Goal: Task Accomplishment & Management: Use online tool/utility

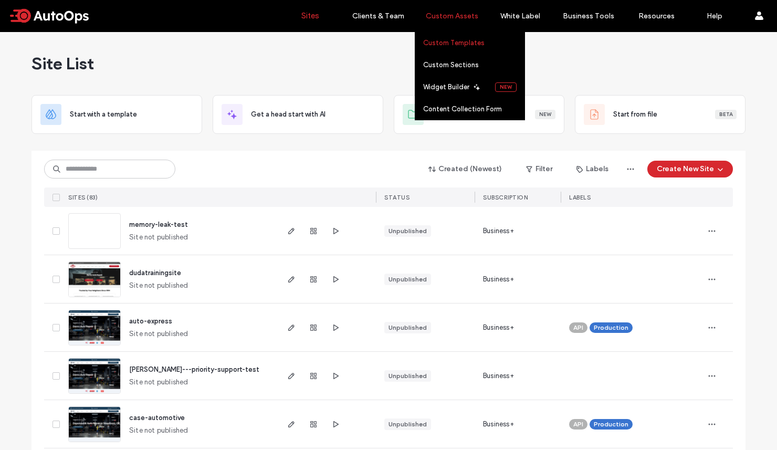
click at [450, 46] on label "Custom Templates" at bounding box center [453, 43] width 61 height 8
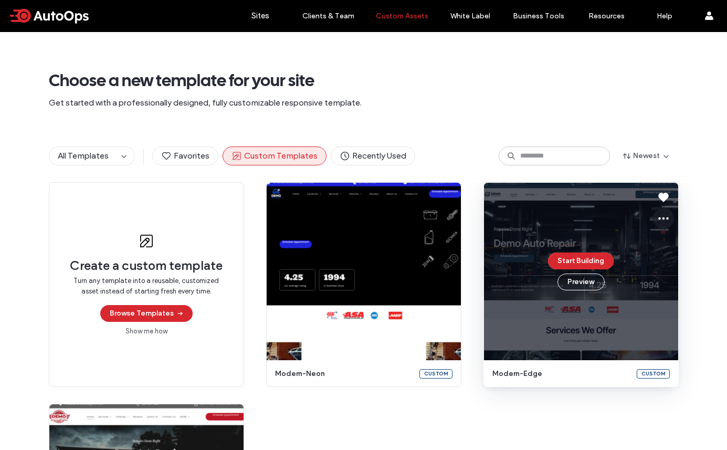
click at [647, 222] on icon at bounding box center [663, 218] width 13 height 13
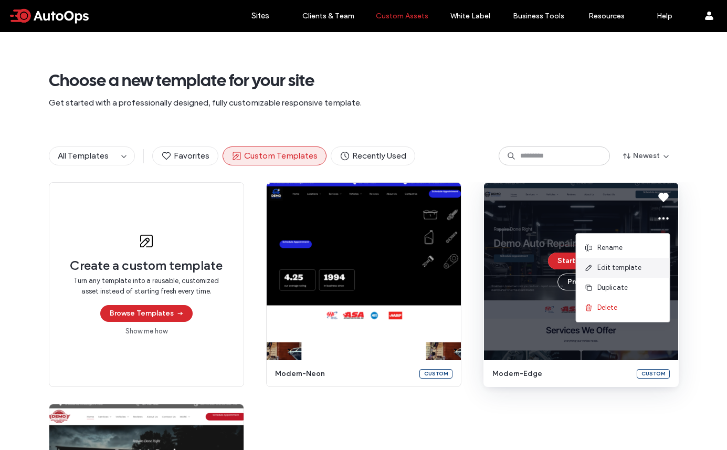
click at [607, 267] on span "Edit template" at bounding box center [619, 268] width 44 height 11
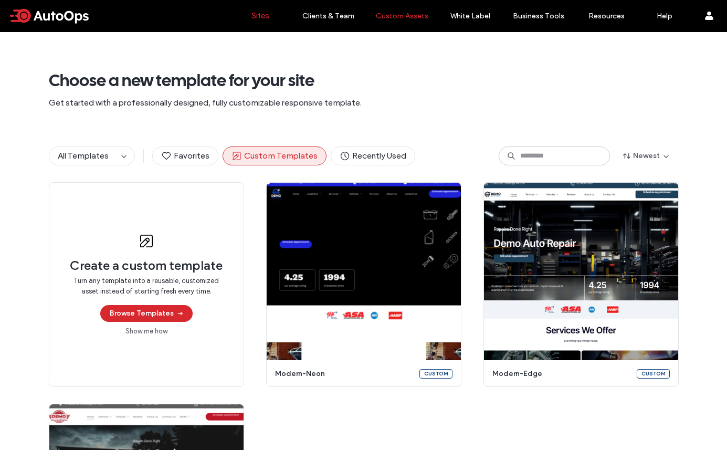
click at [254, 17] on label "Sites" at bounding box center [260, 15] width 18 height 9
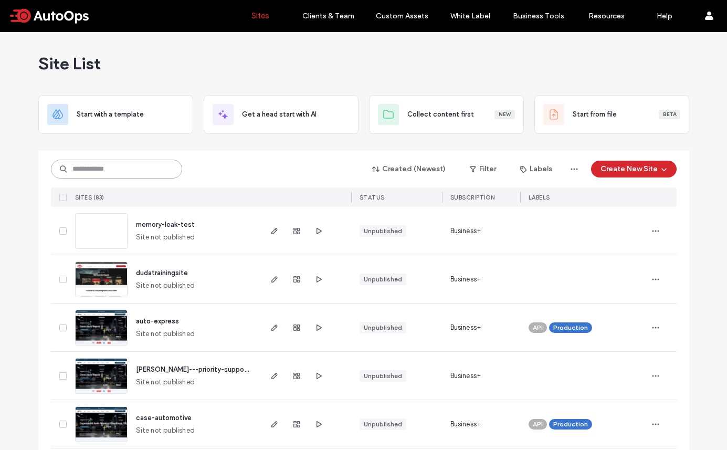
click at [114, 170] on input at bounding box center [116, 169] width 131 height 19
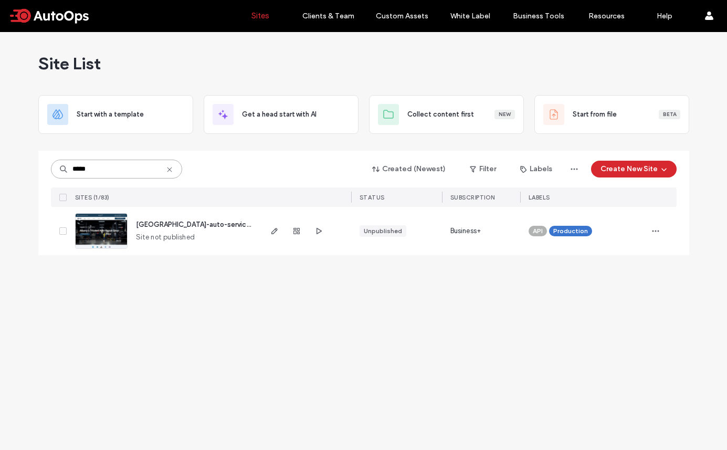
type input "*****"
click at [108, 225] on img at bounding box center [101, 249] width 51 height 71
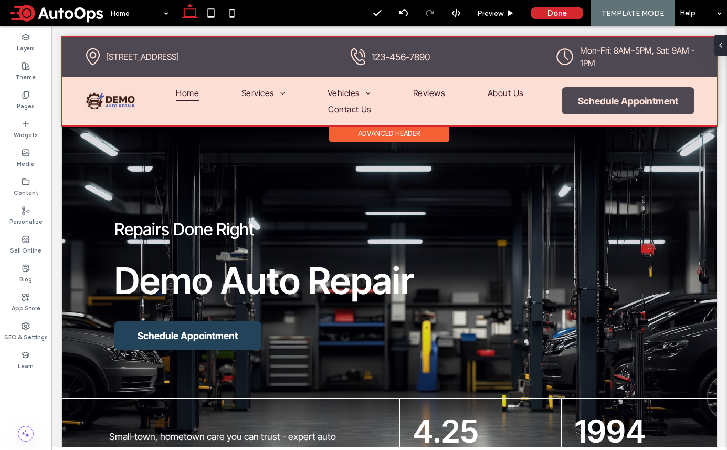
click at [136, 91] on div at bounding box center [389, 81] width 655 height 89
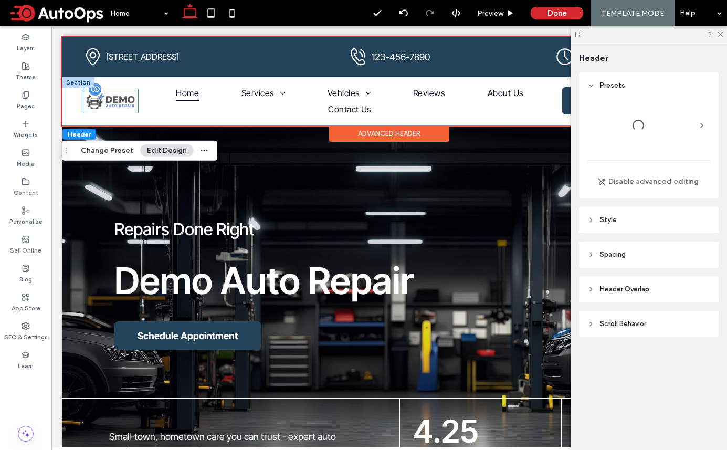
click at [120, 100] on img at bounding box center [110, 101] width 55 height 24
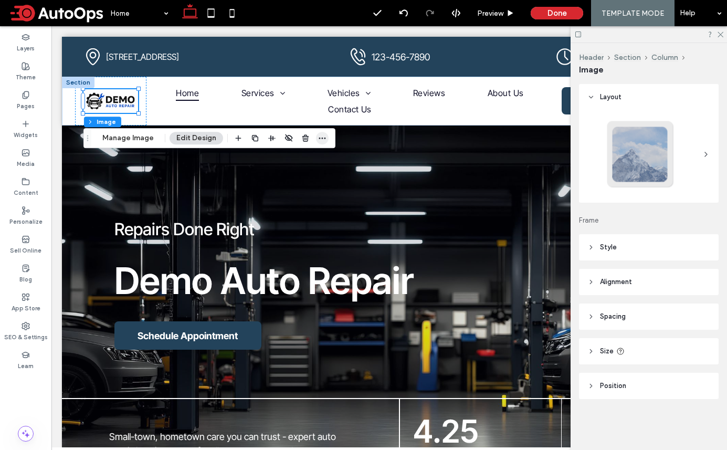
click at [321, 140] on icon "button" at bounding box center [322, 138] width 8 height 8
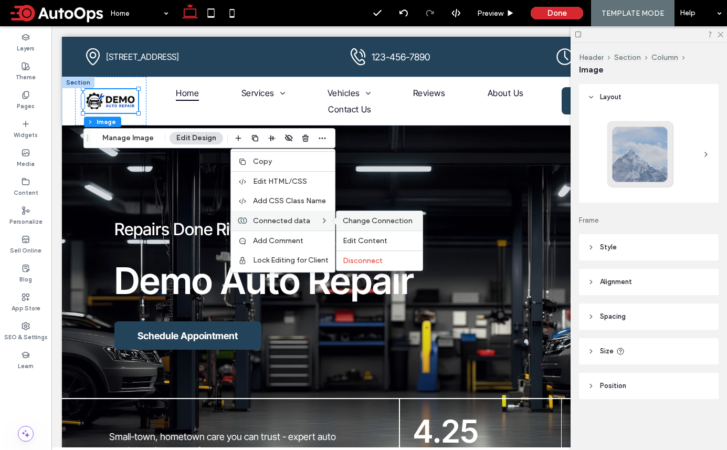
click at [374, 217] on span "Change Connection" at bounding box center [378, 220] width 70 height 9
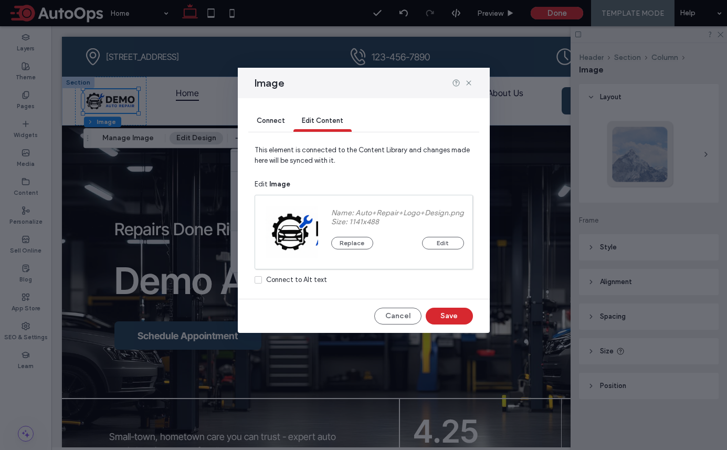
click at [271, 121] on span "Connect" at bounding box center [271, 121] width 28 height 8
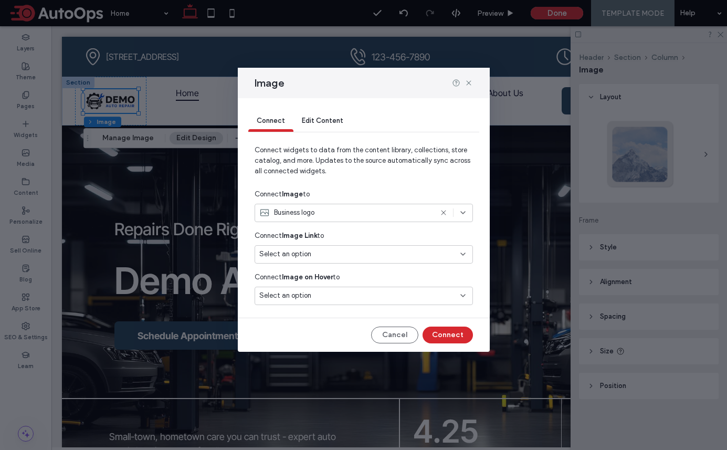
click at [410, 221] on div "Business logo" at bounding box center [364, 213] width 218 height 18
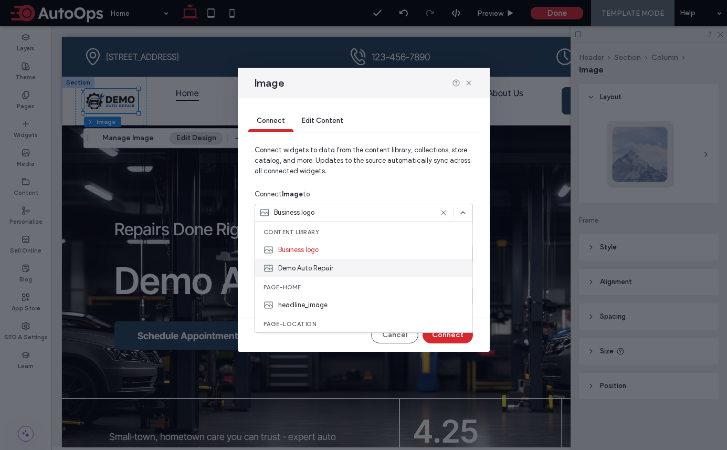
click at [321, 270] on span "Demo Auto Repair" at bounding box center [305, 268] width 55 height 11
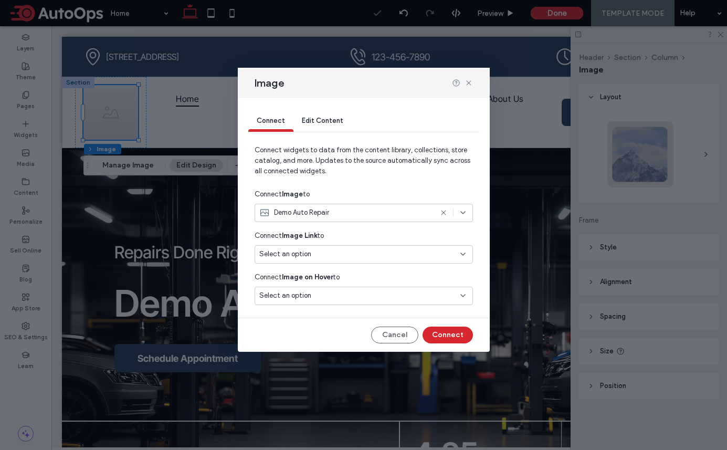
click at [318, 215] on span "Demo Auto Repair" at bounding box center [301, 212] width 55 height 11
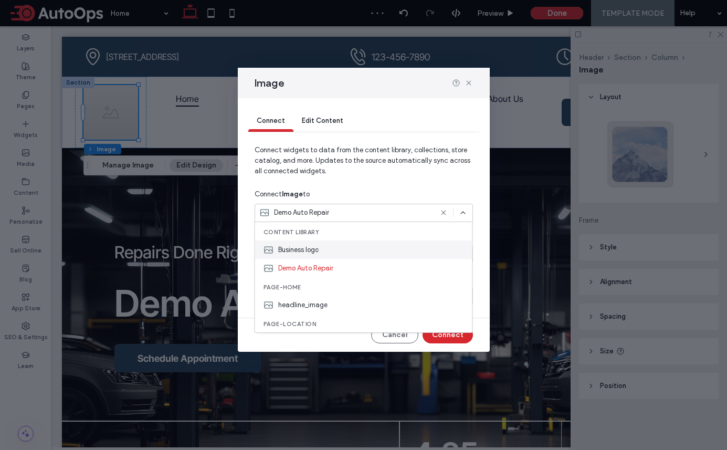
click at [305, 251] on span "Business logo" at bounding box center [298, 250] width 40 height 11
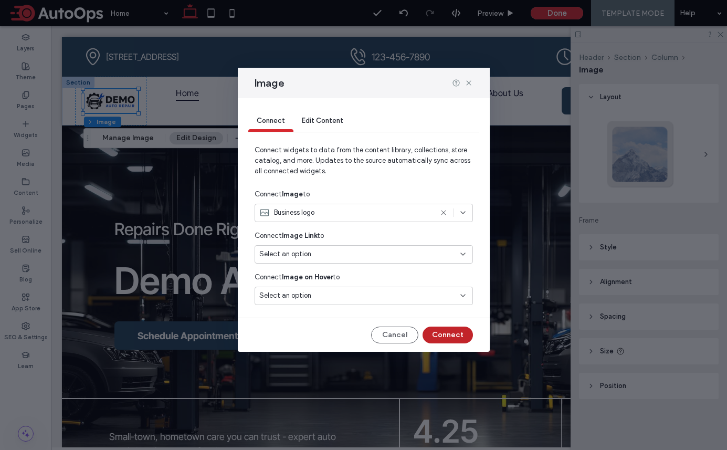
click at [467, 335] on button "Connect" at bounding box center [448, 335] width 50 height 17
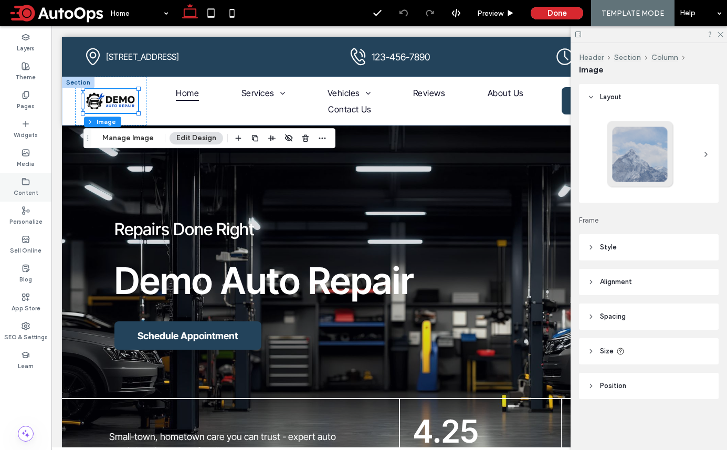
click at [25, 190] on label "Content" at bounding box center [26, 192] width 25 height 12
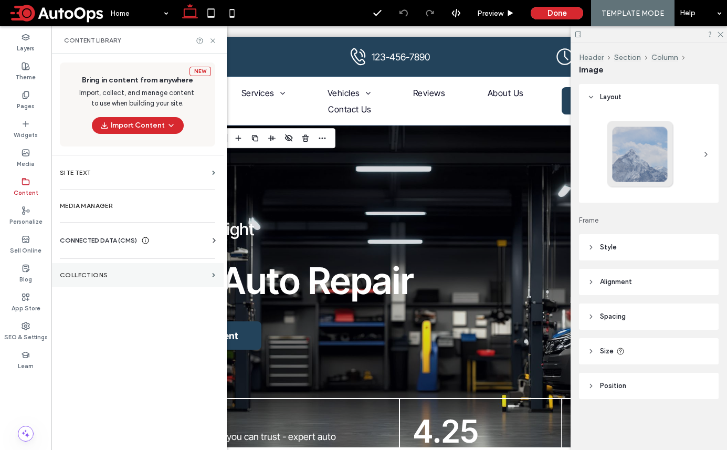
click at [91, 279] on section "Collections" at bounding box center [137, 275] width 172 height 24
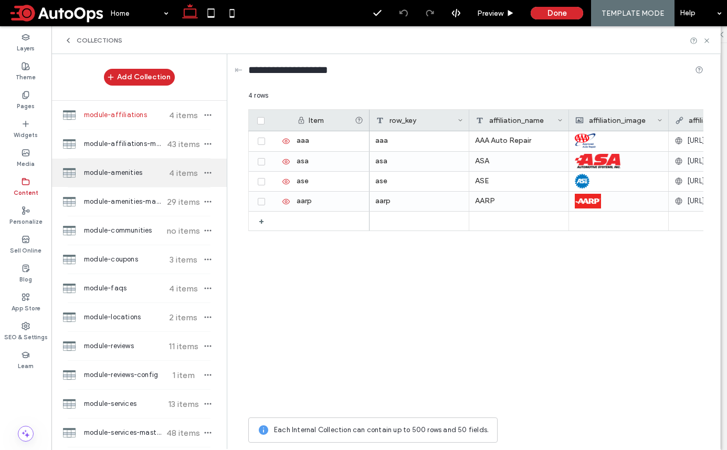
click at [133, 179] on div "module-amenities 4 items" at bounding box center [138, 173] width 175 height 28
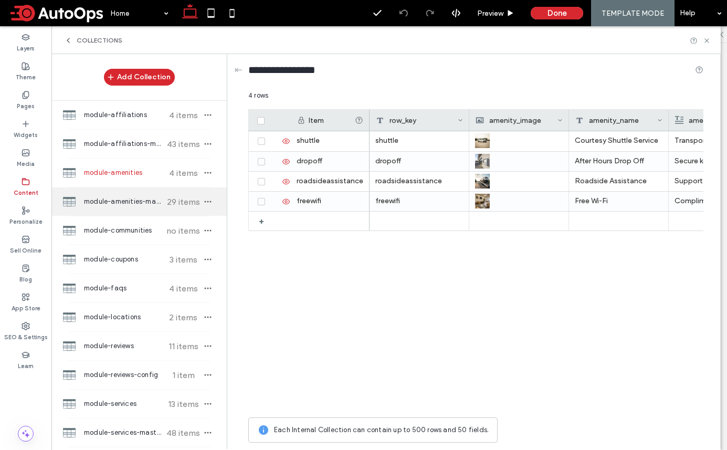
click at [126, 203] on span "module-amenities-master" at bounding box center [123, 201] width 78 height 11
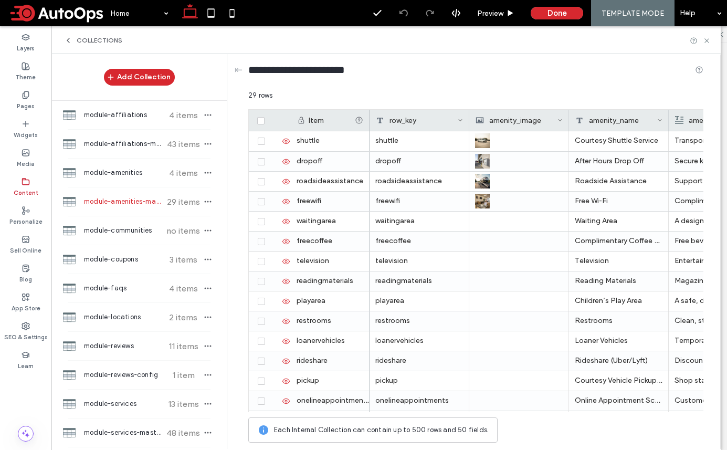
click at [50, 11] on span at bounding box center [56, 13] width 97 height 21
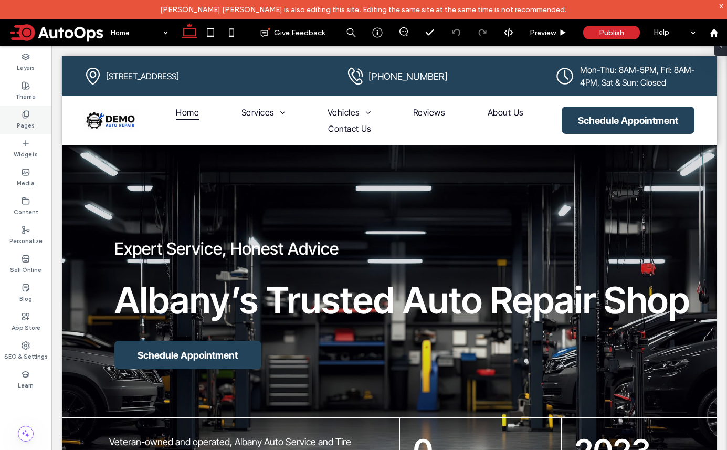
click at [25, 120] on label "Pages" at bounding box center [26, 125] width 18 height 12
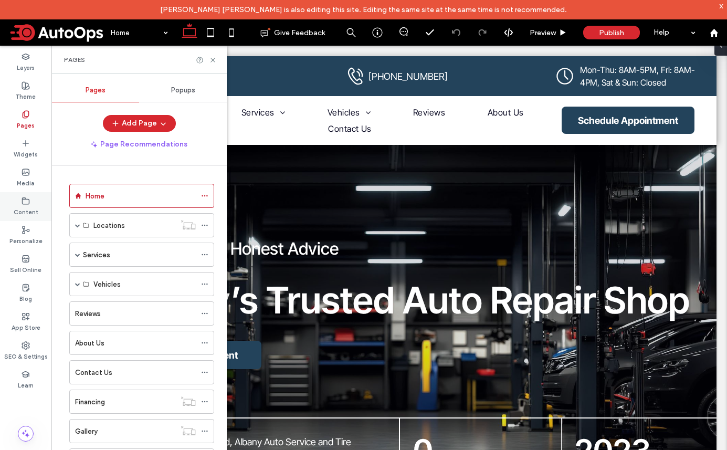
click at [28, 204] on icon at bounding box center [26, 201] width 8 height 8
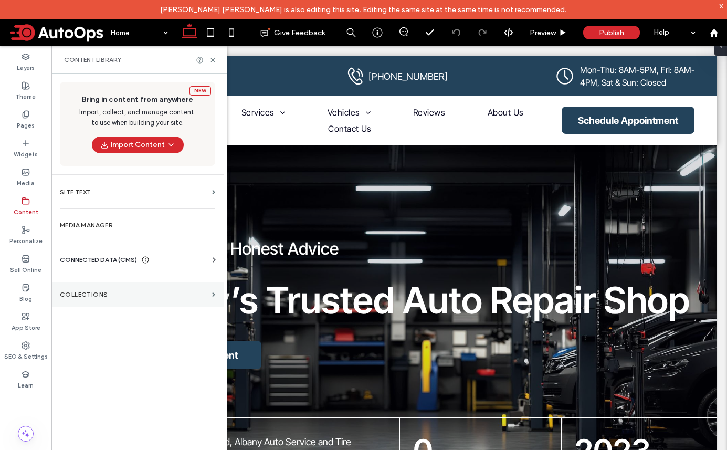
click at [102, 297] on label "Collections" at bounding box center [134, 294] width 148 height 7
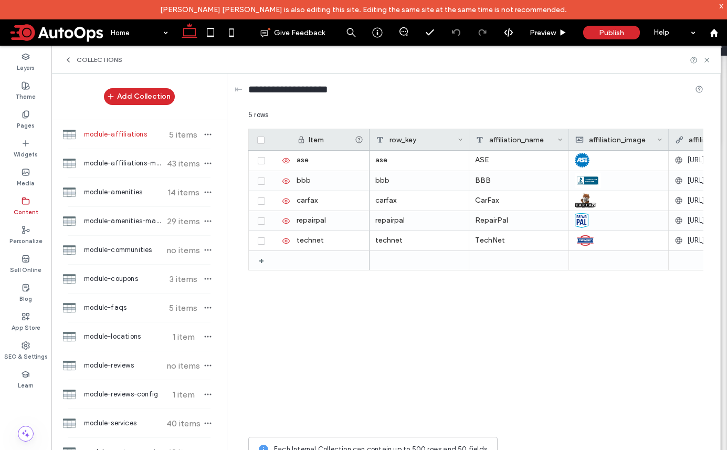
click at [66, 56] on icon at bounding box center [68, 60] width 8 height 8
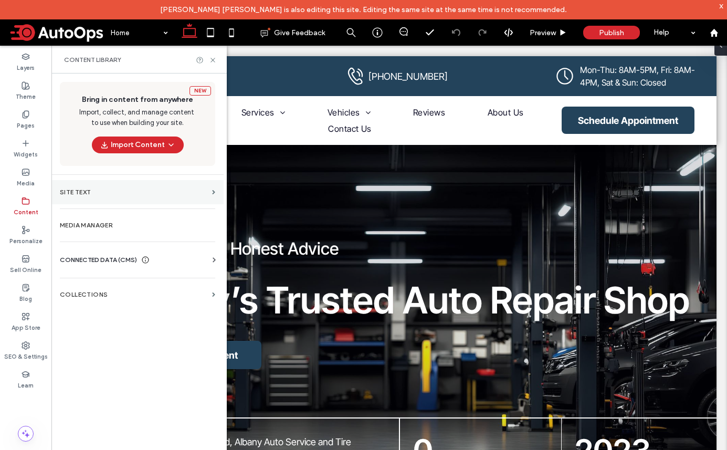
click at [101, 192] on label "Site Text" at bounding box center [134, 191] width 148 height 7
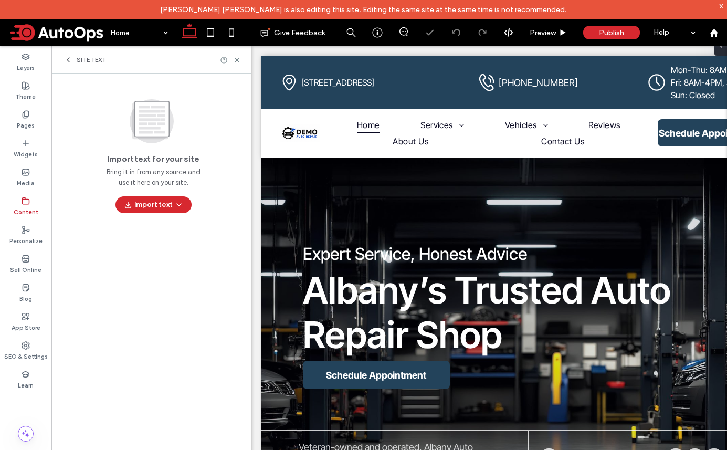
click at [68, 60] on use at bounding box center [68, 60] width 2 height 4
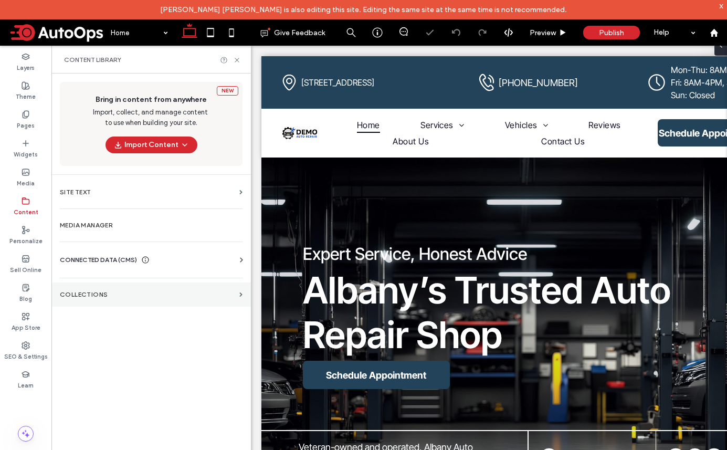
click at [78, 296] on label "Collections" at bounding box center [147, 294] width 175 height 7
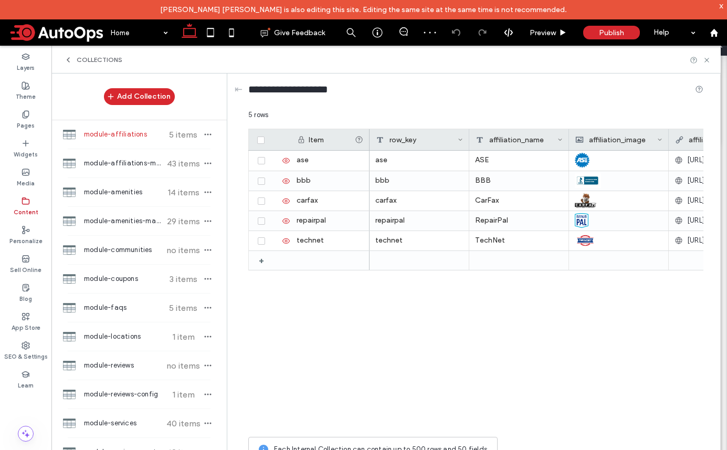
click at [66, 59] on icon at bounding box center [68, 60] width 8 height 8
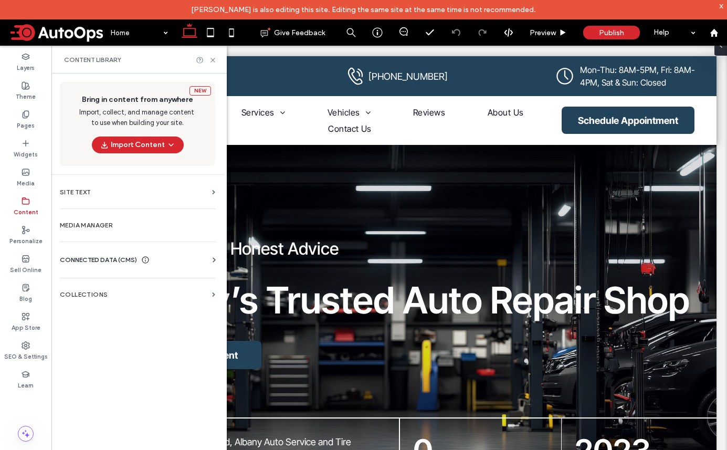
click at [83, 259] on span "CONNECTED DATA (CMS)" at bounding box center [98, 260] width 77 height 11
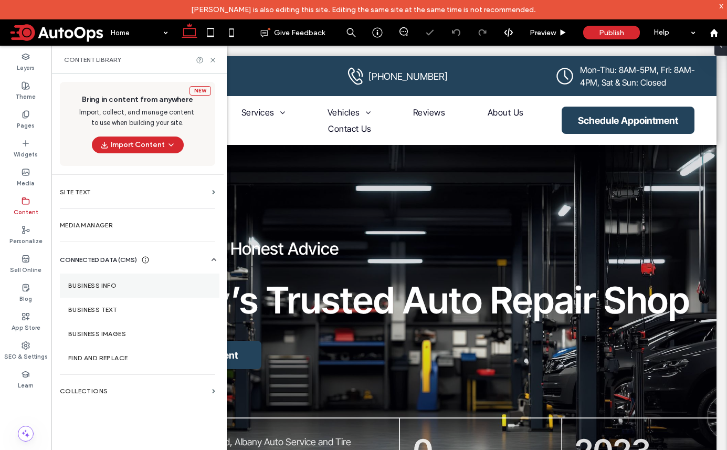
click at [92, 277] on section "Business Info" at bounding box center [140, 286] width 160 height 24
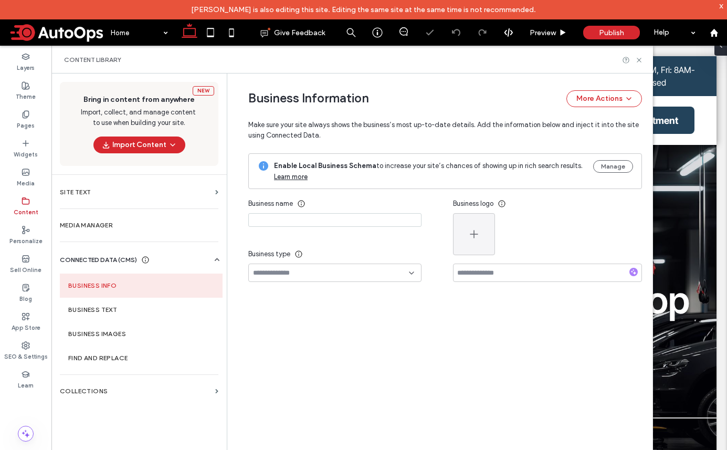
type input "**********"
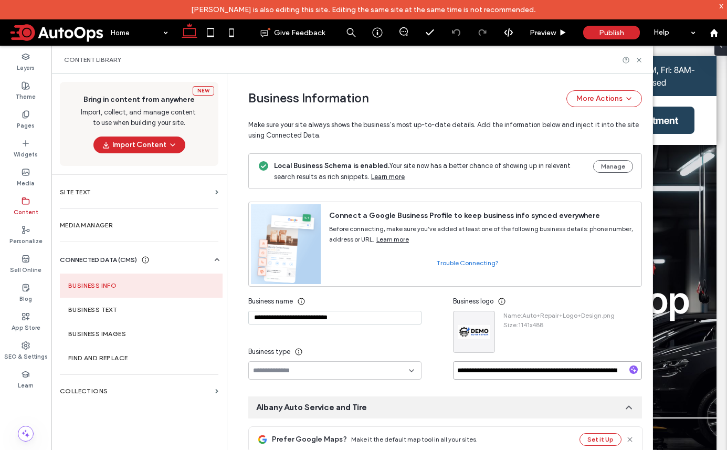
click at [487, 374] on input "**********" at bounding box center [547, 370] width 189 height 18
drag, startPoint x: 470, startPoint y: 372, endPoint x: 638, endPoint y: 371, distance: 167.5
click at [638, 371] on div "**********" at bounding box center [443, 271] width 420 height 394
click at [638, 59] on icon at bounding box center [639, 60] width 8 height 8
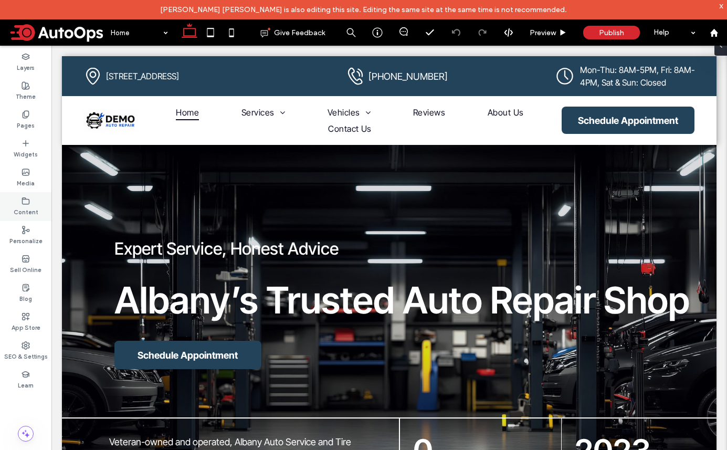
click at [29, 208] on label "Content" at bounding box center [26, 211] width 25 height 12
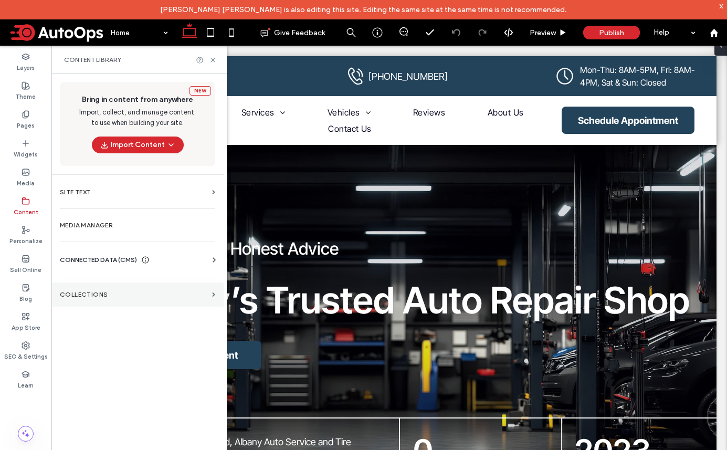
click at [112, 293] on label "Collections" at bounding box center [134, 294] width 148 height 7
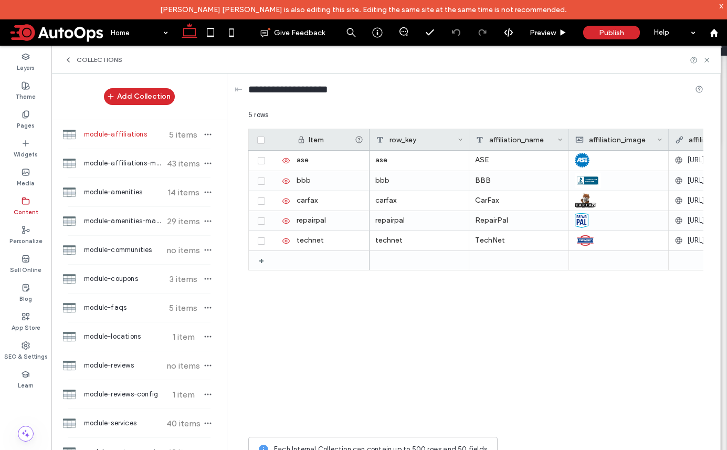
click at [70, 56] on icon at bounding box center [68, 60] width 8 height 8
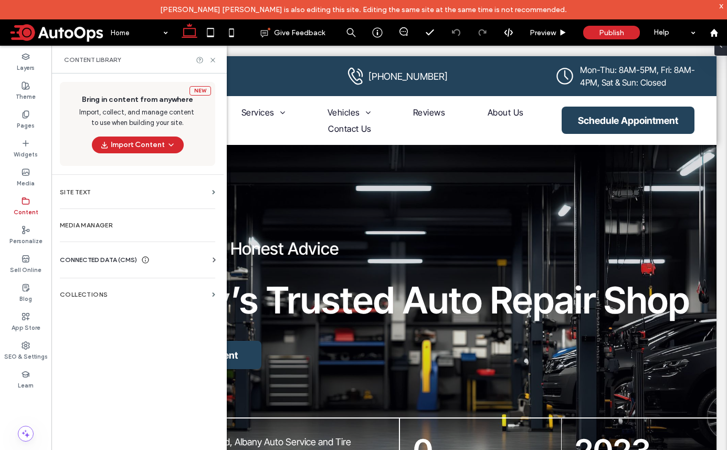
click at [75, 257] on span "CONNECTED DATA (CMS)" at bounding box center [98, 260] width 77 height 11
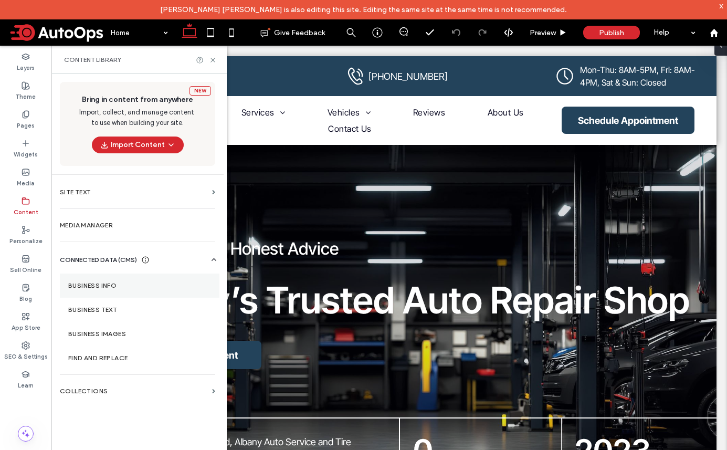
click at [89, 284] on label "Business Info" at bounding box center [139, 285] width 143 height 7
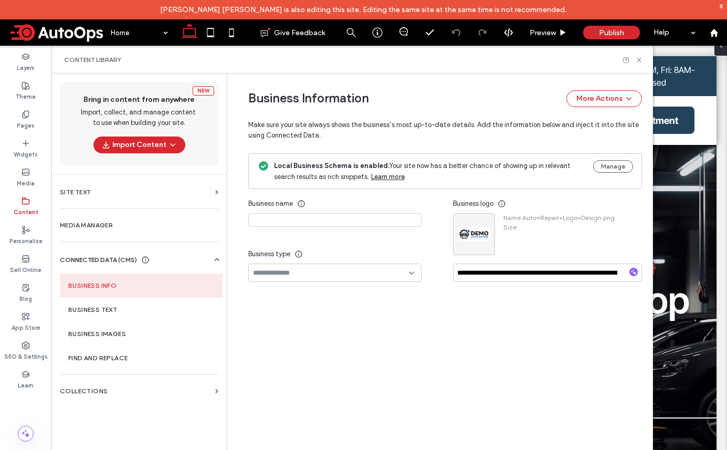
type input "**********"
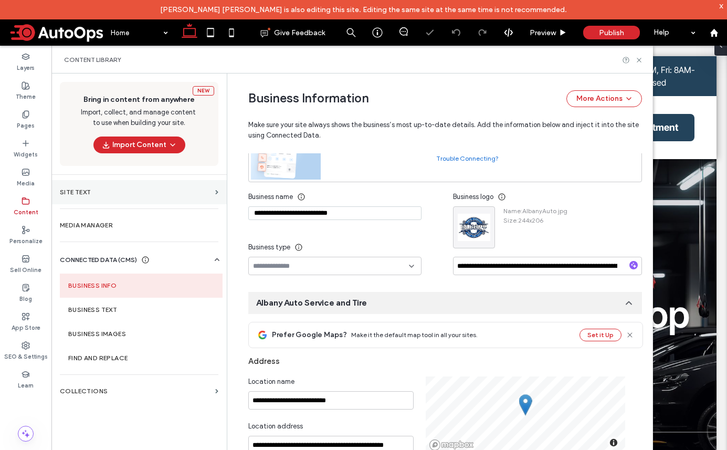
scroll to position [100, 0]
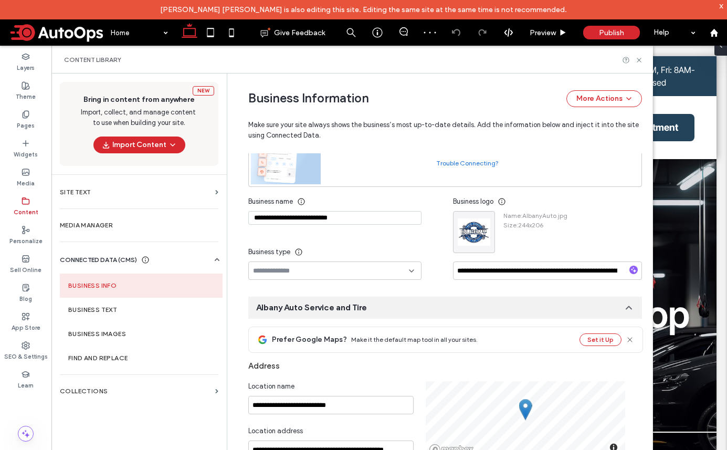
click at [17, 19] on div "Mary Payton Wiley is also editing this site. Editing the same site at the same …" at bounding box center [363, 9] width 727 height 19
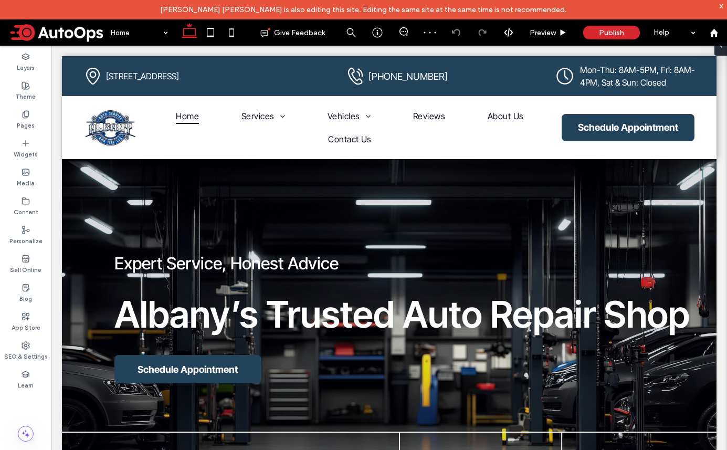
click at [17, 30] on span at bounding box center [56, 32] width 97 height 21
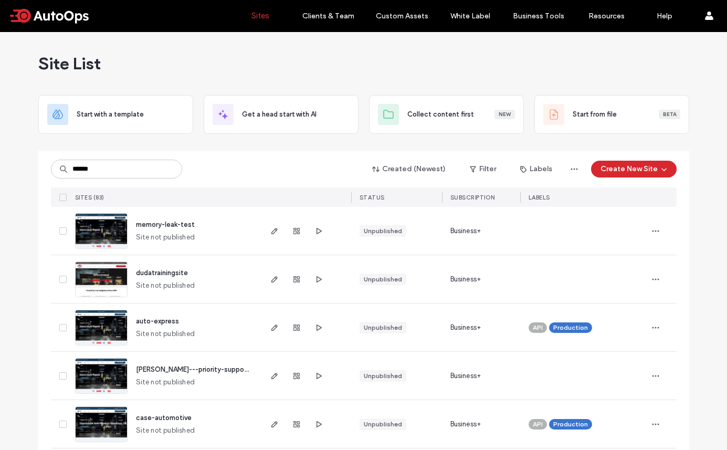
type input "******"
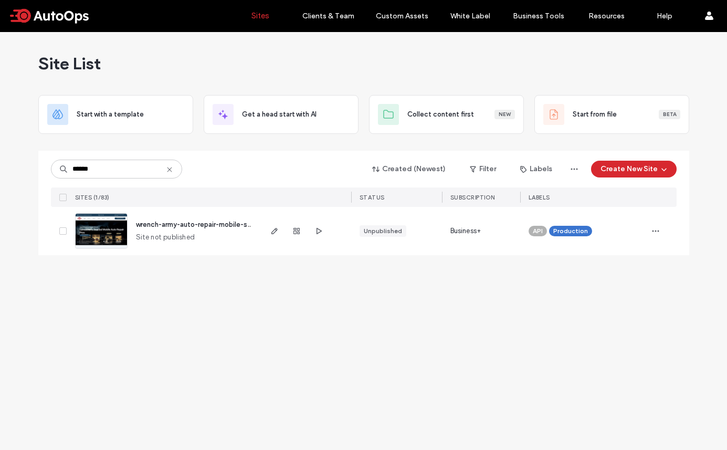
click at [83, 233] on img at bounding box center [101, 249] width 51 height 71
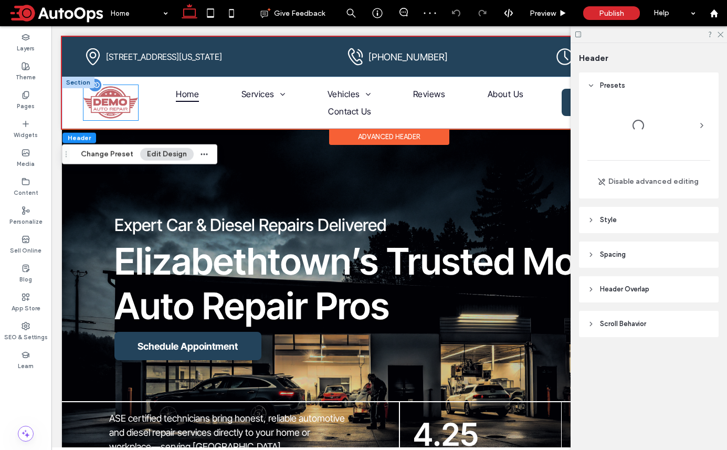
click at [118, 99] on img at bounding box center [110, 102] width 55 height 35
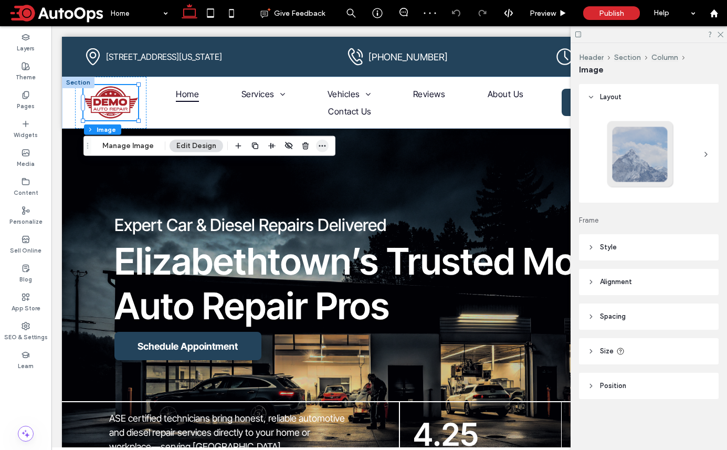
click at [318, 148] on icon "button" at bounding box center [322, 146] width 8 height 8
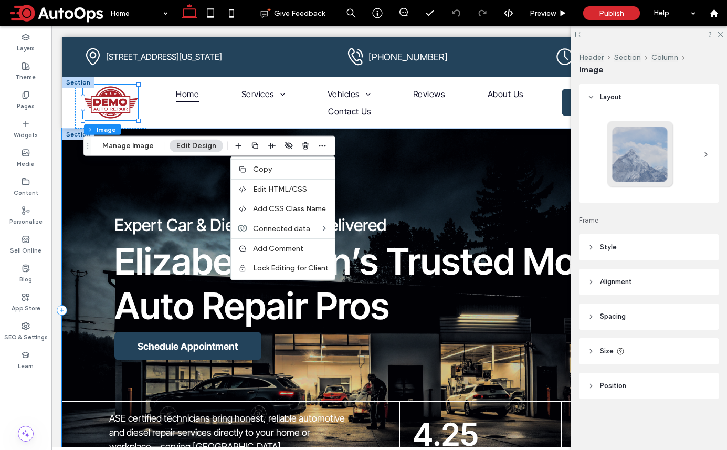
click at [405, 160] on div "Expert Car & Diesel Repairs Delivered Elizabethtown’s Trusted Mobile Auto Repai…" at bounding box center [389, 311] width 655 height 364
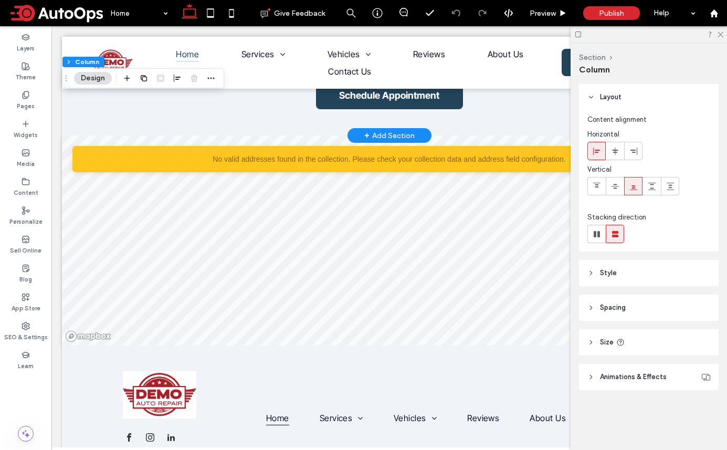
scroll to position [3996, 0]
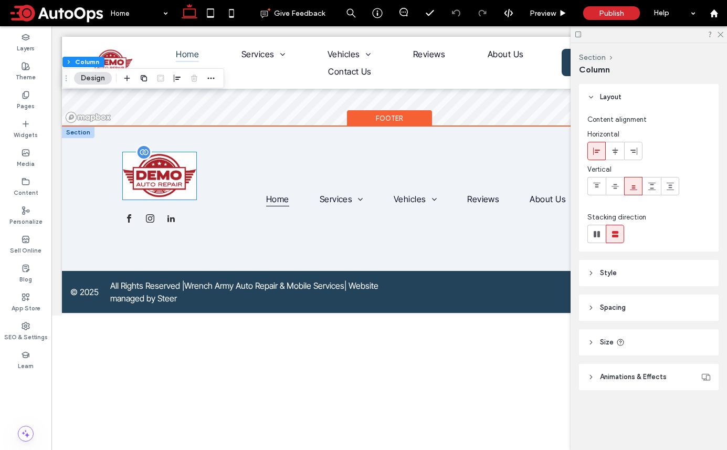
click at [159, 169] on img at bounding box center [160, 175] width 74 height 47
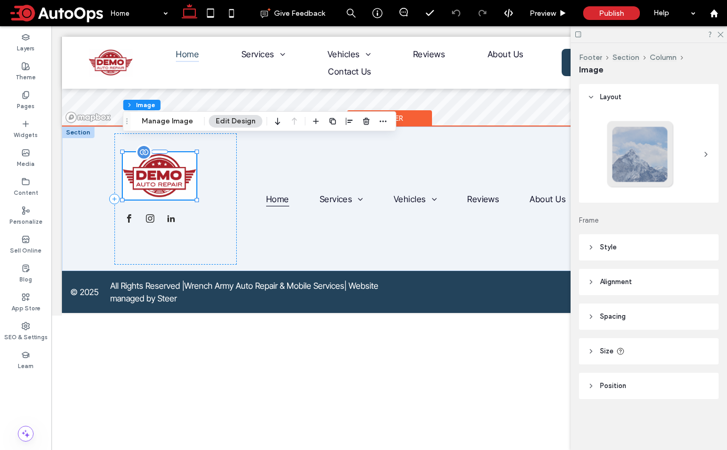
click at [159, 169] on img at bounding box center [160, 175] width 74 height 47
click at [379, 117] on span "button" at bounding box center [383, 121] width 13 height 13
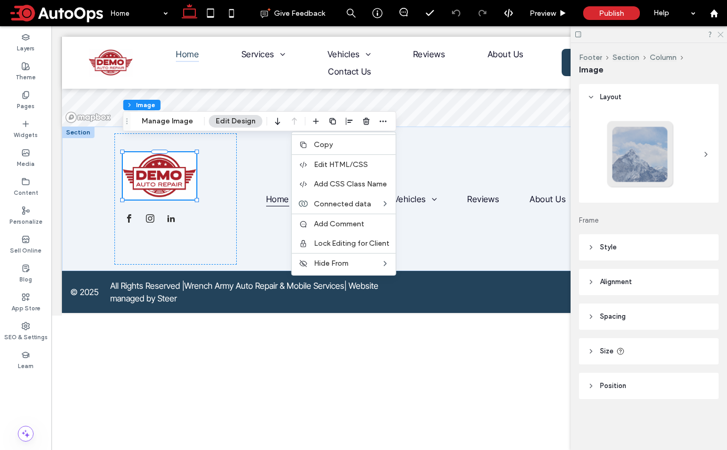
click at [722, 33] on icon at bounding box center [720, 33] width 7 height 7
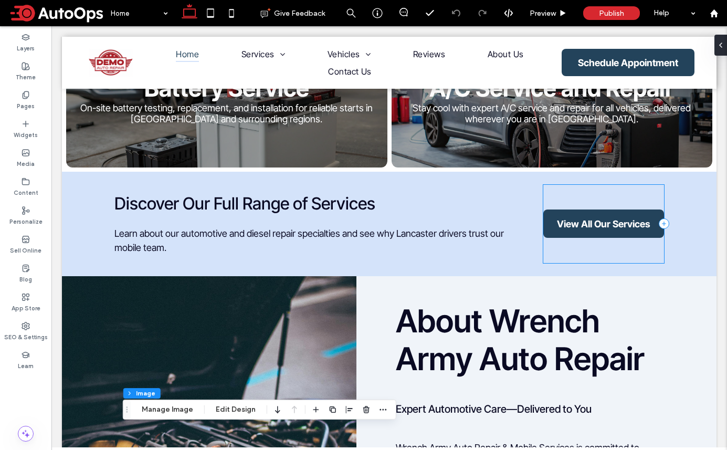
scroll to position [0, 0]
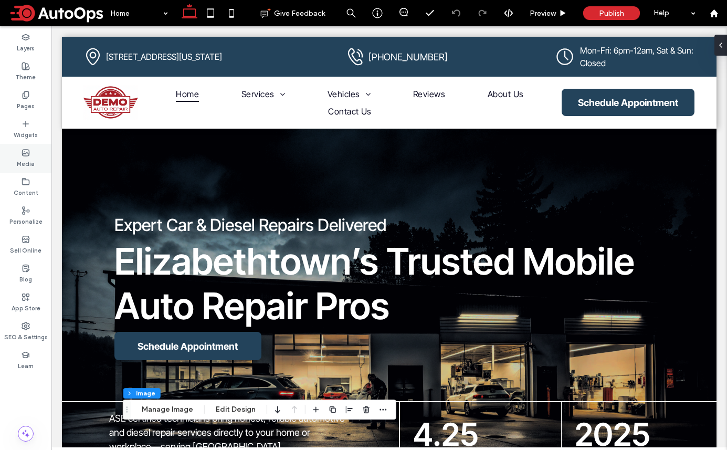
click at [26, 155] on use at bounding box center [26, 153] width 7 height 6
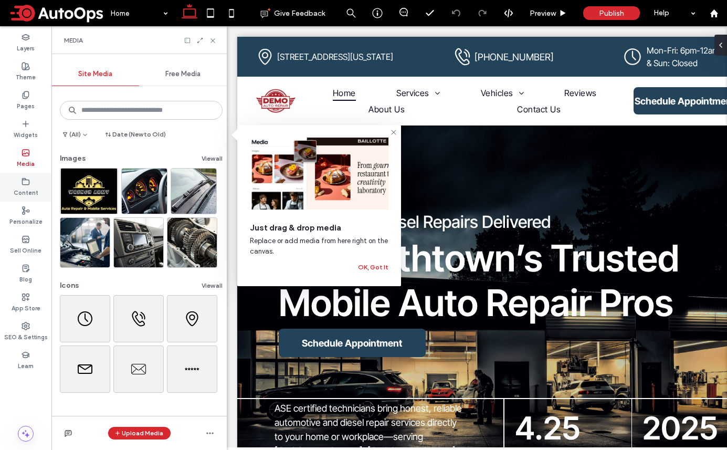
click at [31, 179] on div "Content" at bounding box center [25, 187] width 51 height 29
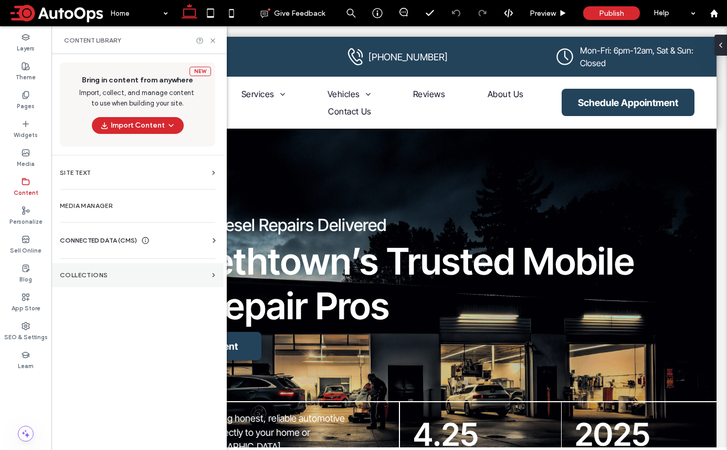
click at [97, 279] on section "Collections" at bounding box center [137, 275] width 172 height 24
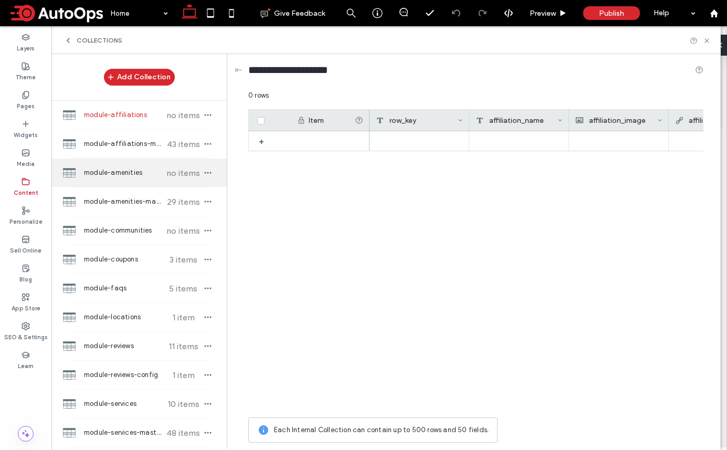
click at [122, 171] on span "module-amenities" at bounding box center [123, 172] width 78 height 11
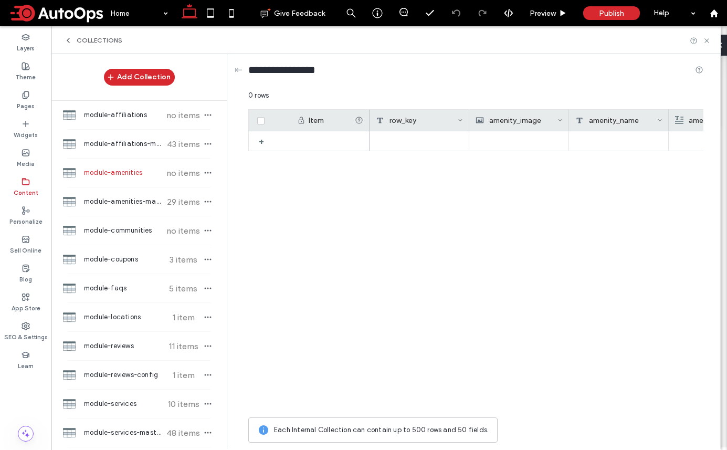
click at [111, 167] on span "module-amenities" at bounding box center [123, 172] width 78 height 11
click at [110, 194] on div "module-amenities-master 29 items" at bounding box center [138, 201] width 175 height 28
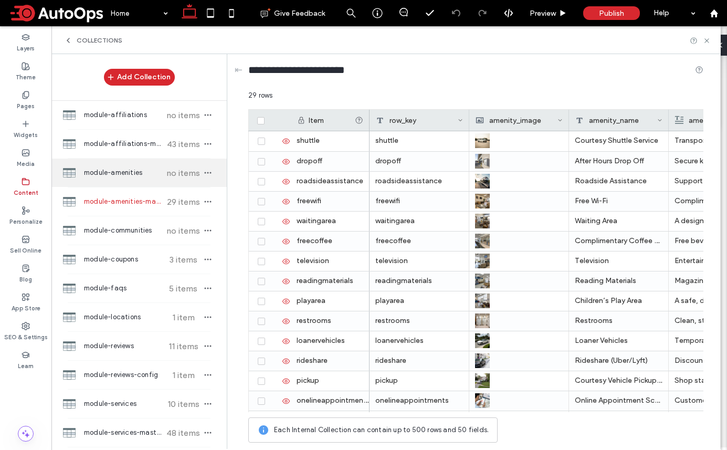
click at [112, 176] on span "module-amenities" at bounding box center [123, 172] width 78 height 11
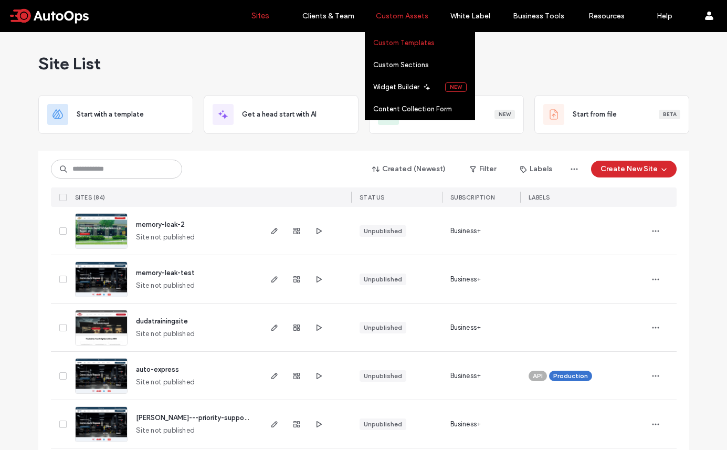
click at [418, 45] on label "Custom Templates" at bounding box center [403, 43] width 61 height 8
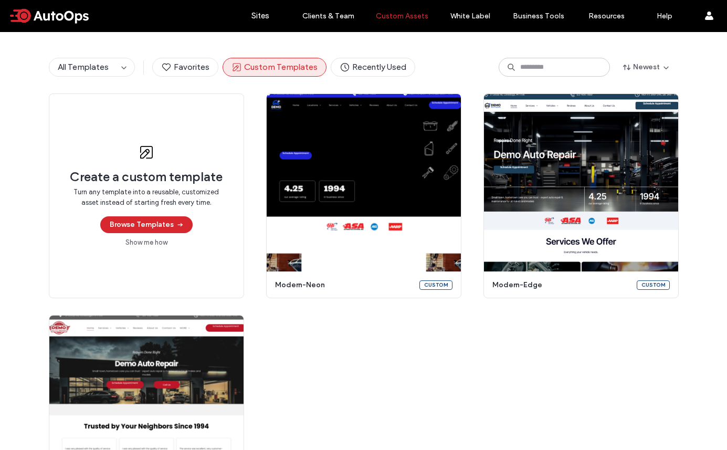
scroll to position [182, 0]
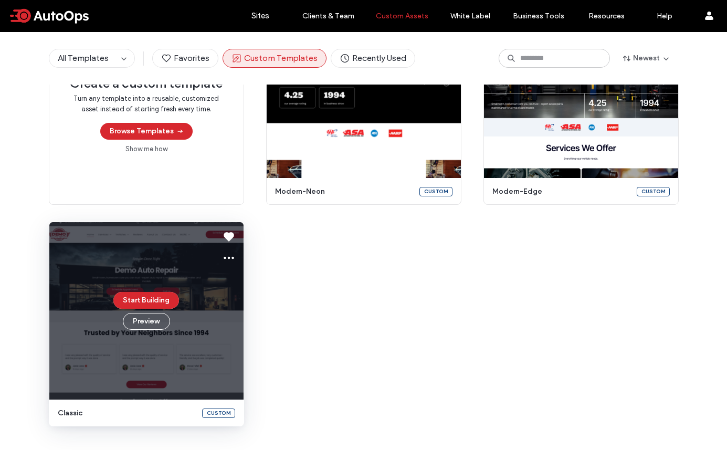
click at [193, 284] on div "Start Building Preview" at bounding box center [146, 310] width 194 height 177
click at [226, 258] on icon at bounding box center [229, 257] width 13 height 13
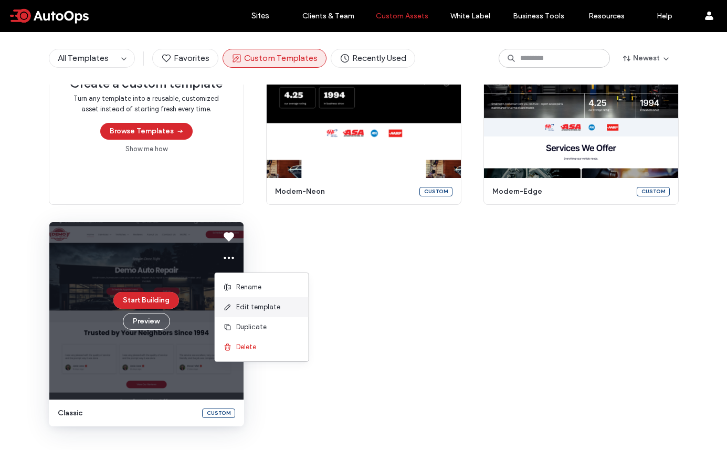
click at [268, 312] on div "Edit template" at bounding box center [261, 307] width 93 height 20
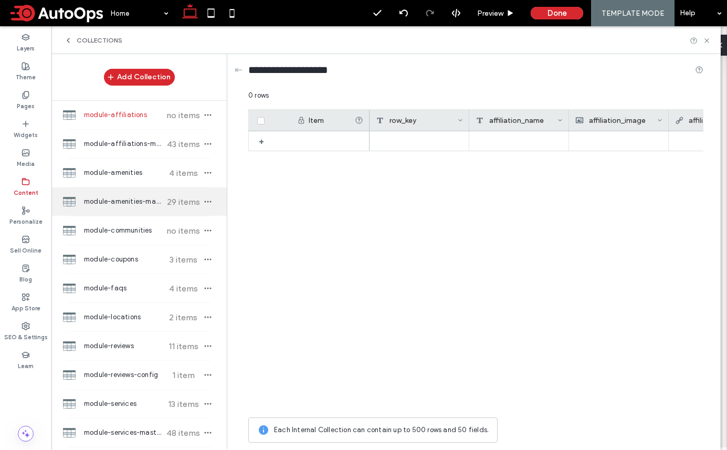
click at [131, 202] on span "module-amenities-master" at bounding box center [123, 201] width 78 height 11
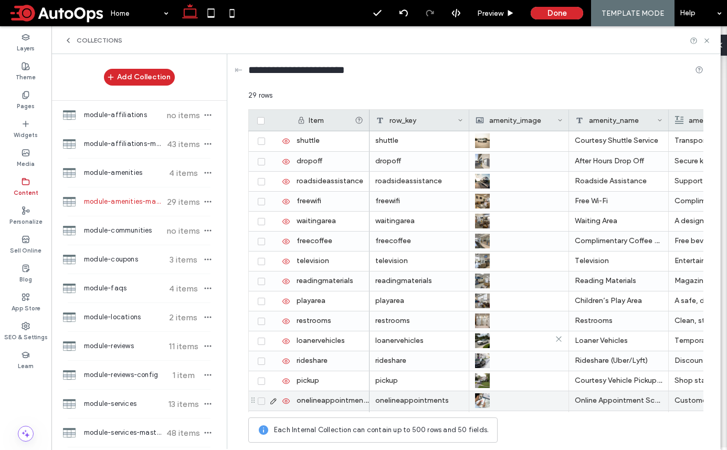
scroll to position [318, 0]
